Goal: Register for event/course

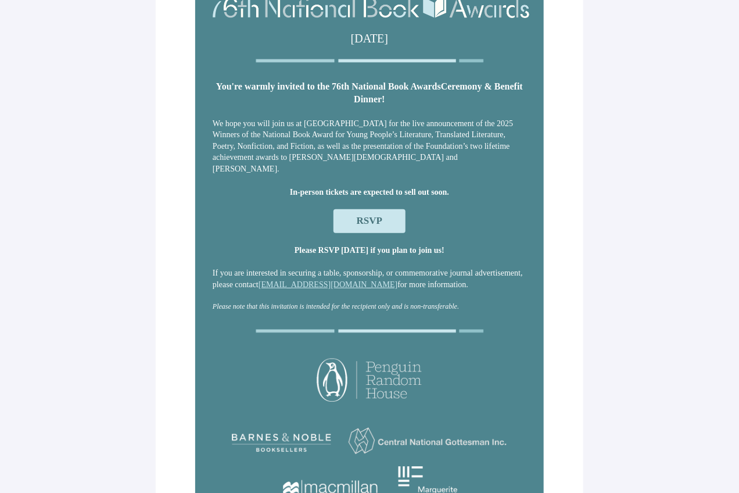
scroll to position [58, 0]
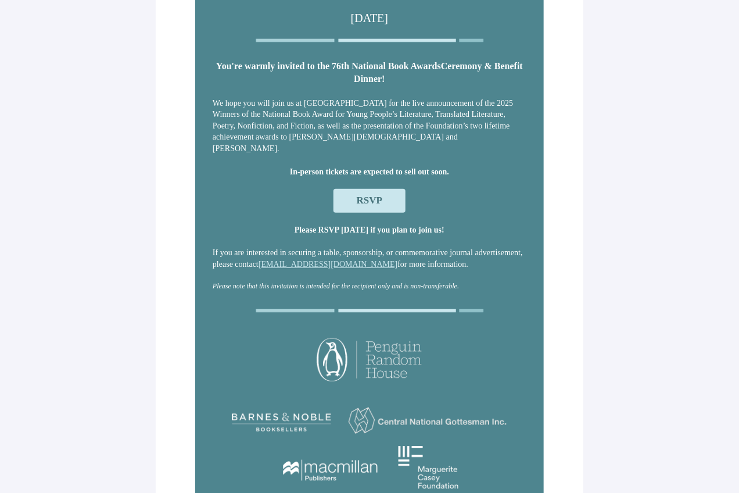
click at [378, 200] on span "RSVP" at bounding box center [370, 200] width 26 height 11
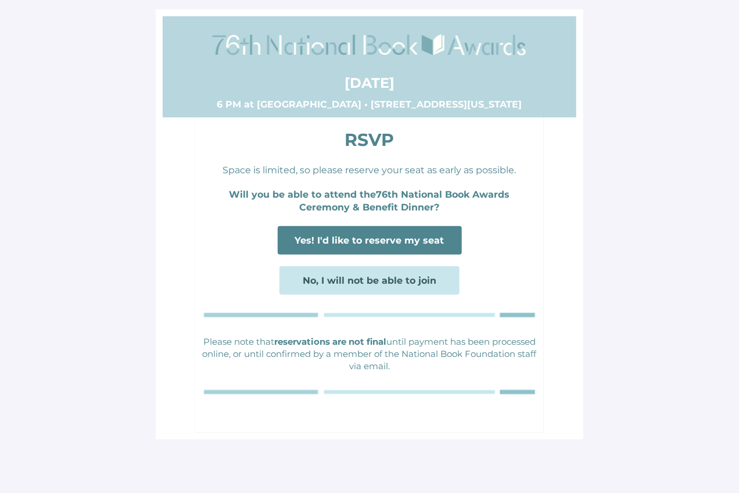
scroll to position [0, 0]
click at [403, 240] on span "Yes! I'd like to reserve my seat" at bounding box center [369, 240] width 149 height 11
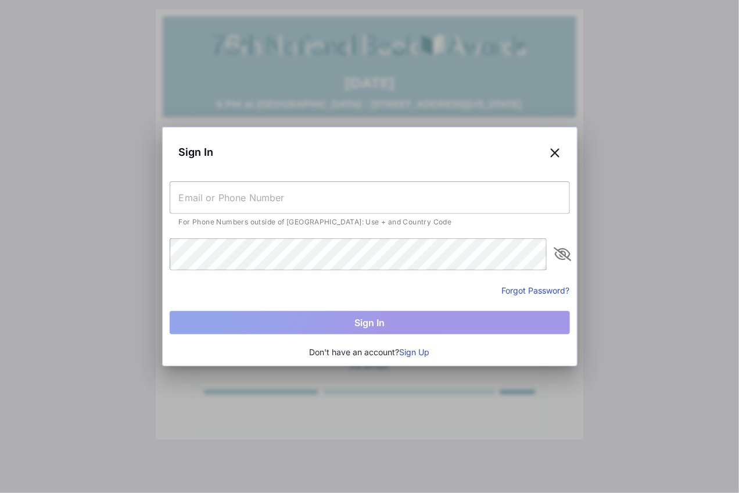
click at [415, 353] on button "Sign Up" at bounding box center [415, 352] width 30 height 13
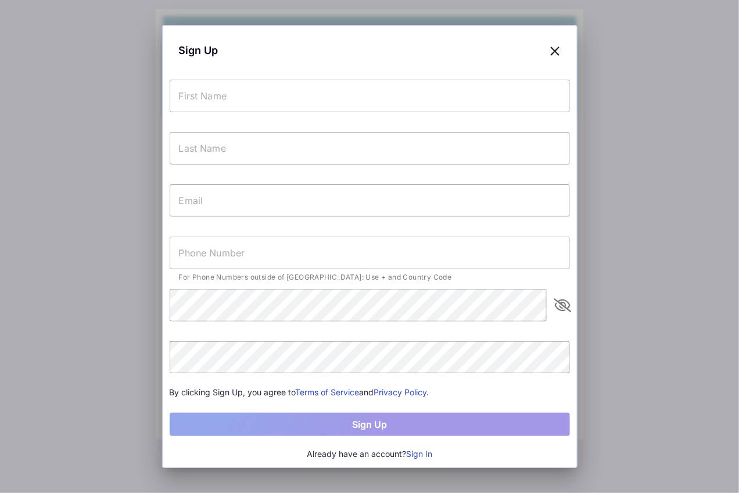
click at [335, 105] on input "text" at bounding box center [370, 96] width 400 height 33
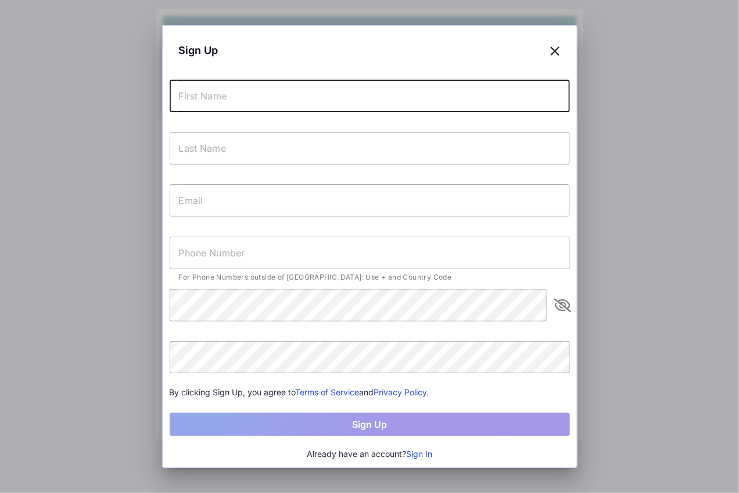
type input "[PERSON_NAME]"
type input "[PERSON_NAME][EMAIL_ADDRESS][PERSON_NAME][DOMAIN_NAME]"
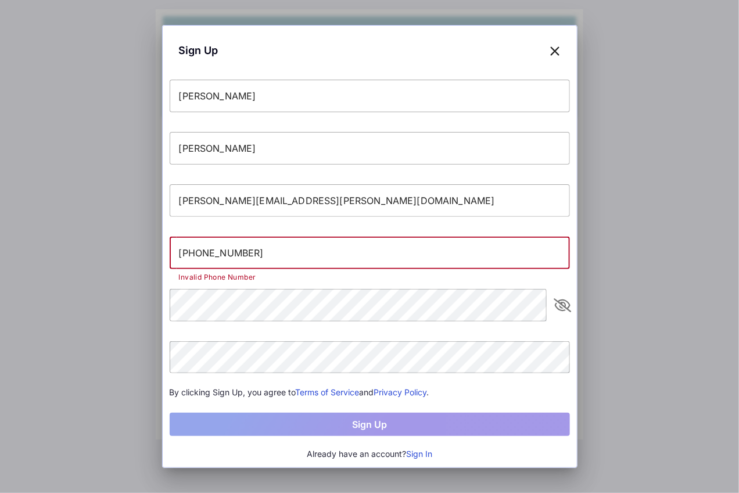
drag, startPoint x: 270, startPoint y: 248, endPoint x: 177, endPoint y: 250, distance: 93.0
click at [177, 250] on input "[PHONE_NUMBER]" at bounding box center [370, 252] width 400 height 33
type input "120"
click at [172, 279] on div "For Phone Numbers outside of [GEOGRAPHIC_DATA]: Use + and Country Code Invalid …" at bounding box center [370, 275] width 400 height 13
drag, startPoint x: 205, startPoint y: 251, endPoint x: 171, endPoint y: 254, distance: 33.8
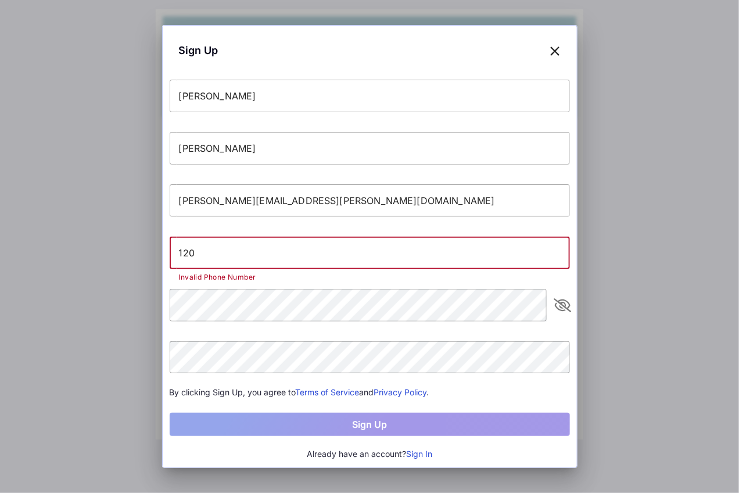
click at [171, 254] on input "120" at bounding box center [370, 252] width 400 height 33
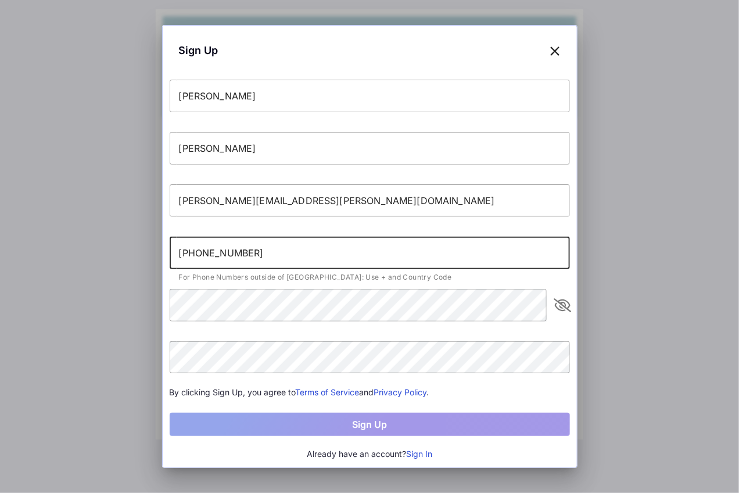
type input "[PHONE_NUMBER]"
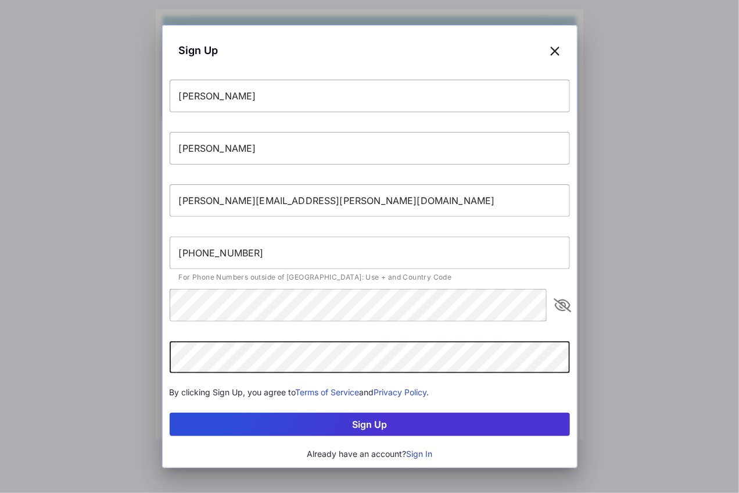
click at [356, 431] on button "Sign Up" at bounding box center [370, 424] width 400 height 23
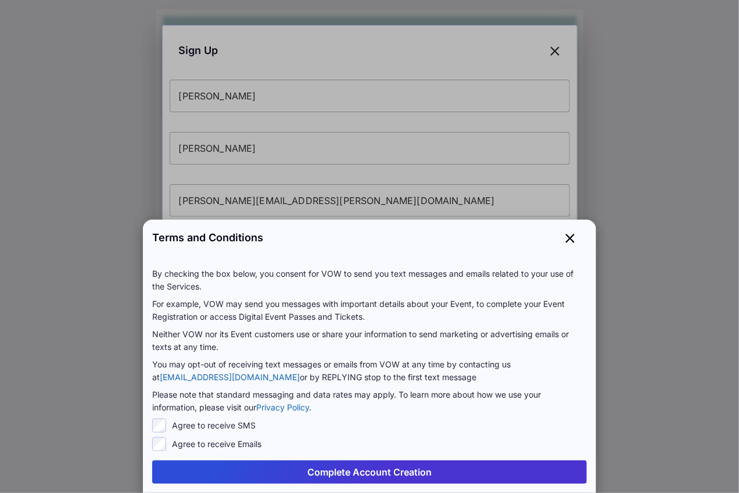
click at [354, 467] on button "Complete Account Creation" at bounding box center [369, 471] width 435 height 23
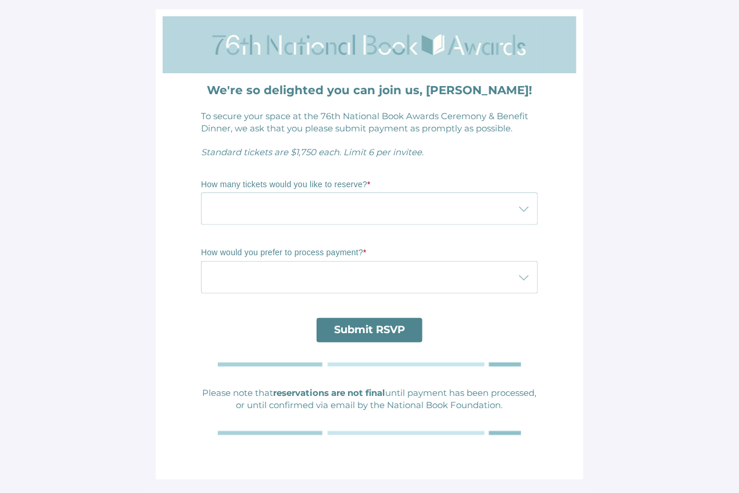
click at [274, 212] on div at bounding box center [358, 208] width 314 height 33
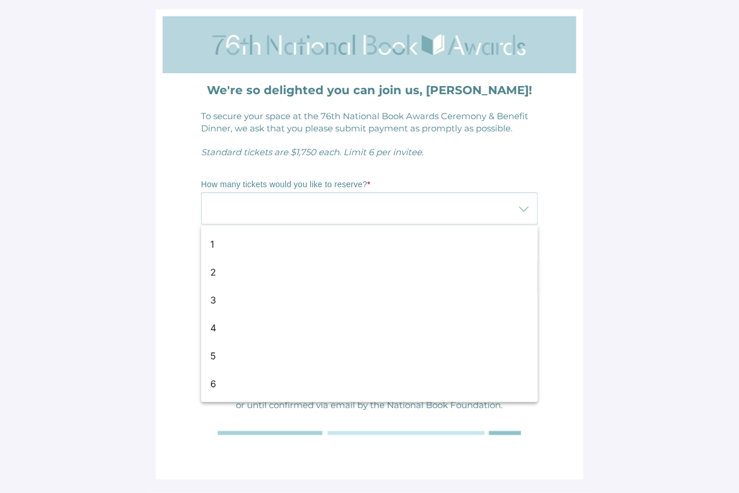
click at [172, 253] on div "We're so delighted you can join us, [PERSON_NAME]! To secure your space at the …" at bounding box center [370, 272] width 414 height 399
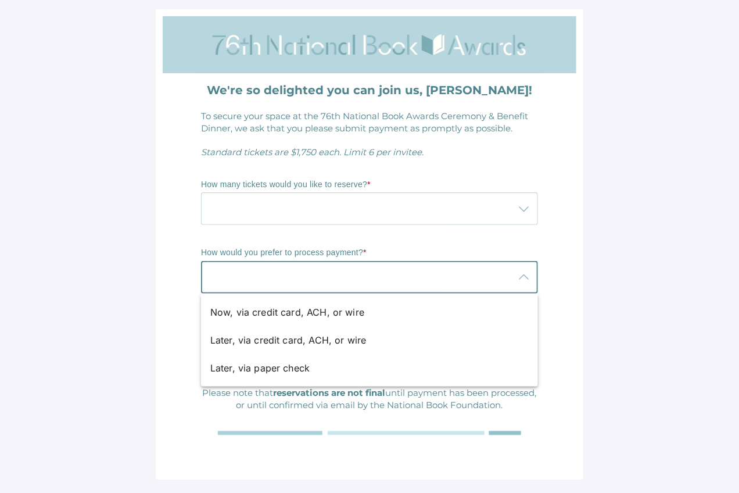
click at [251, 264] on div at bounding box center [358, 277] width 314 height 33
click at [239, 201] on div at bounding box center [358, 208] width 314 height 33
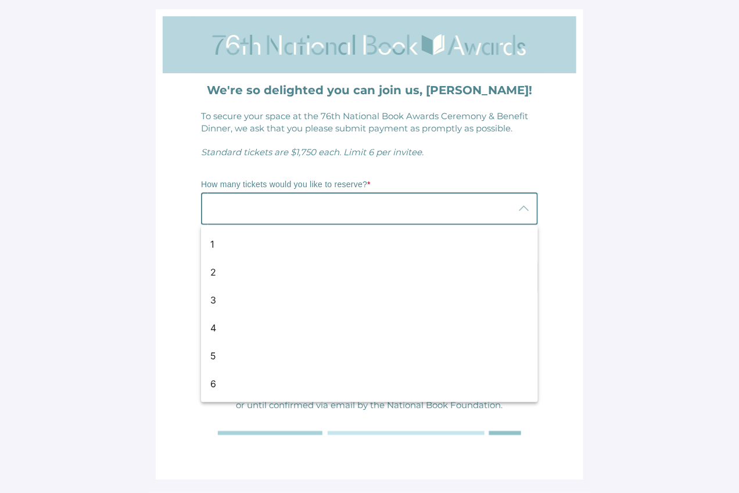
click at [120, 214] on main "We're so delighted you can join us, [PERSON_NAME]! To secure your space at the …" at bounding box center [369, 246] width 739 height 493
